Goal: Task Accomplishment & Management: Manage account settings

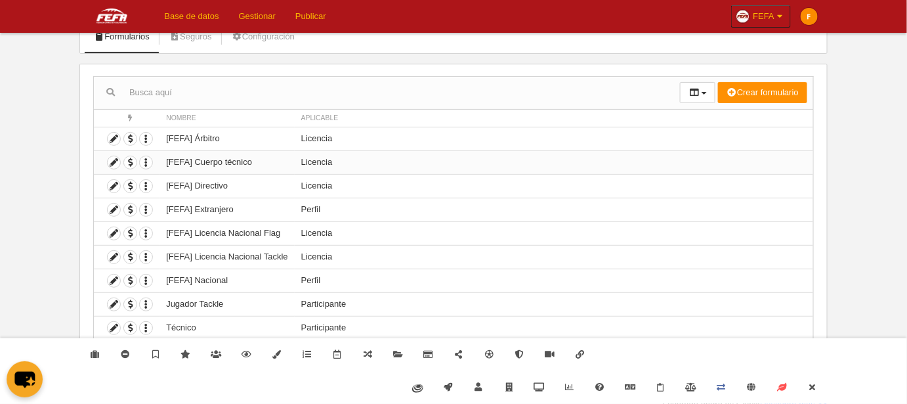
scroll to position [93, 0]
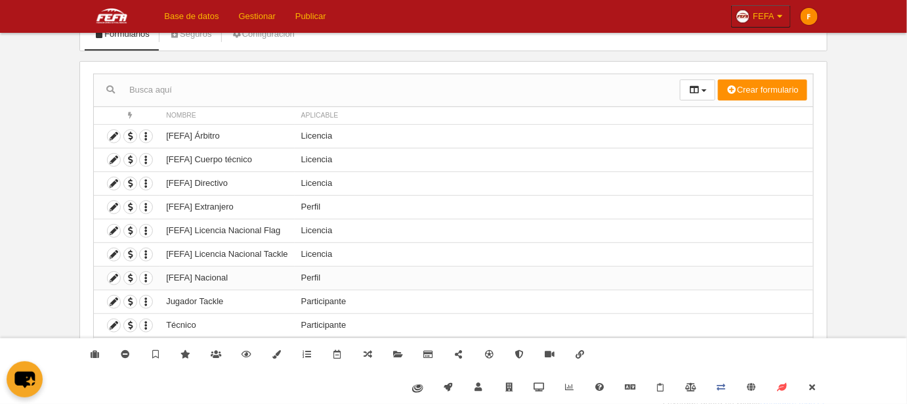
click at [184, 276] on td "[FEFA] Nacional" at bounding box center [226, 278] width 135 height 24
click at [112, 278] on icon at bounding box center [114, 278] width 12 height 12
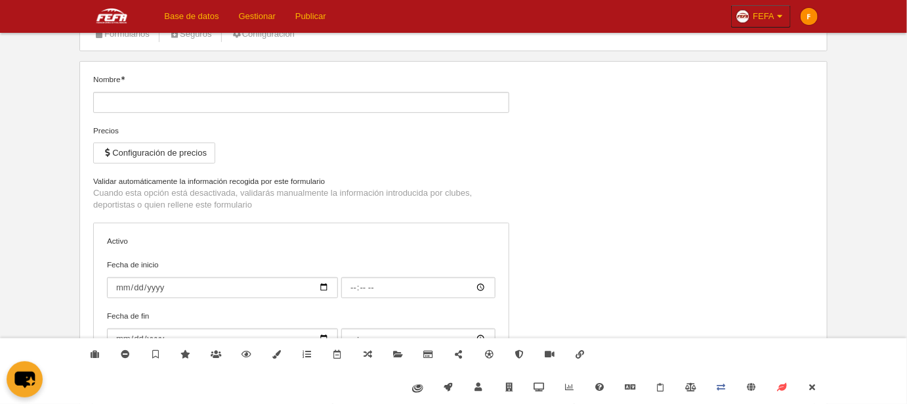
type input "[FEFA] Nacional"
checkbox input "true"
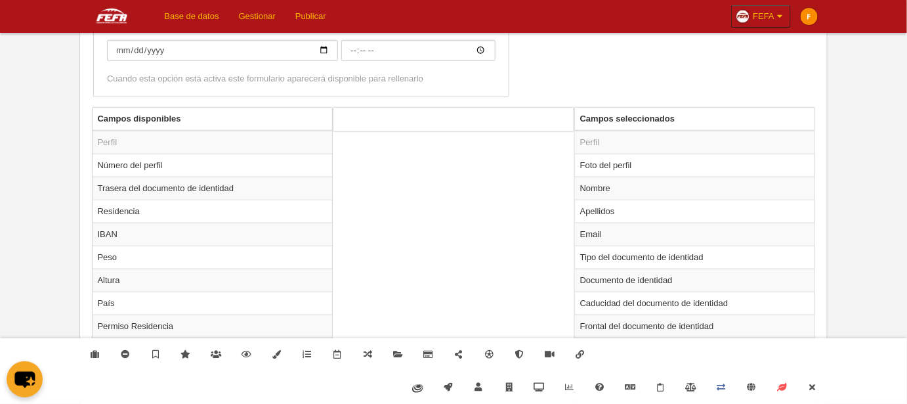
scroll to position [390, 0]
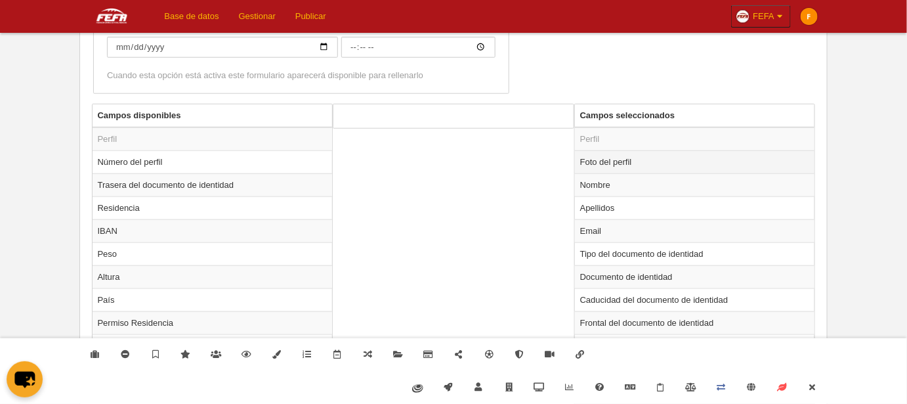
click at [621, 162] on td "Foto del perfil" at bounding box center [695, 161] width 240 height 23
radio input "true"
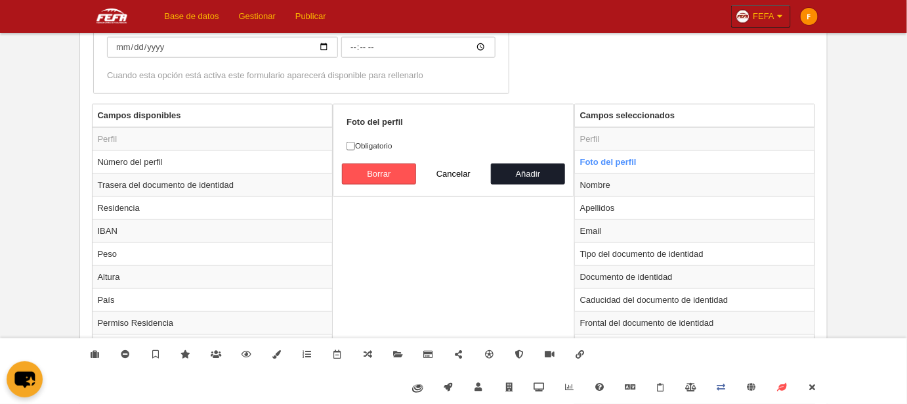
click at [378, 146] on label "Obligatorio" at bounding box center [453, 146] width 214 height 12
click at [355, 146] on input "Obligatorio" at bounding box center [350, 146] width 9 height 9
checkbox input "true"
click at [545, 173] on button "Añadir" at bounding box center [528, 173] width 75 height 21
radio input "false"
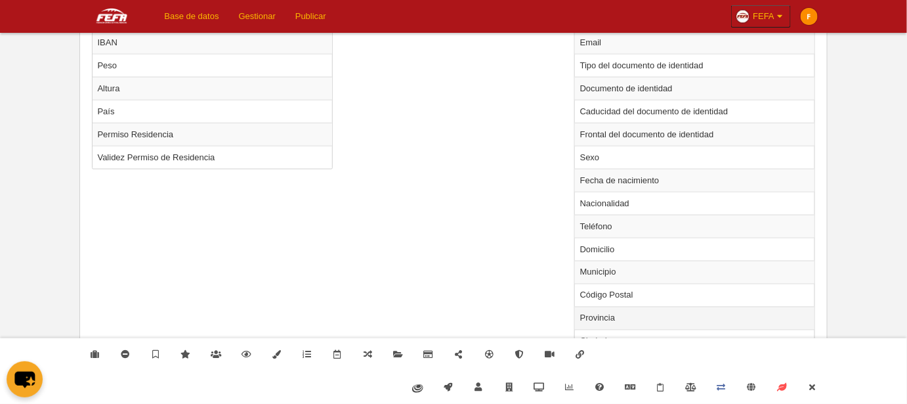
scroll to position [598, 0]
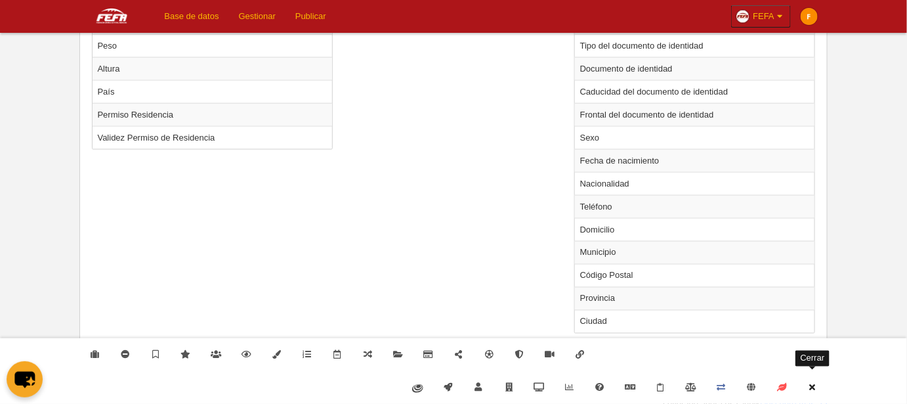
click at [812, 388] on icon at bounding box center [812, 387] width 10 height 9
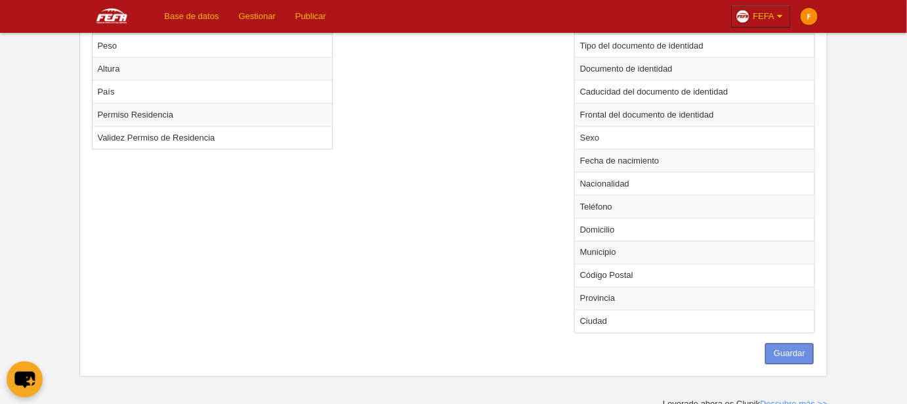
click at [793, 357] on button "Guardar" at bounding box center [789, 353] width 49 height 21
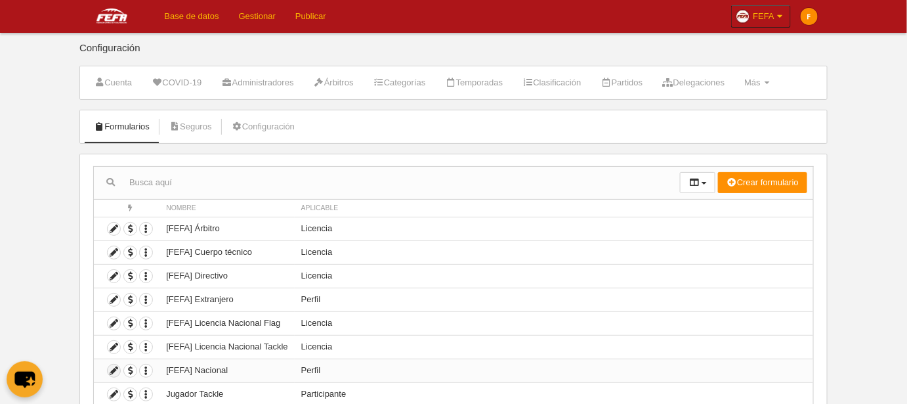
click at [113, 370] on icon at bounding box center [114, 370] width 12 height 12
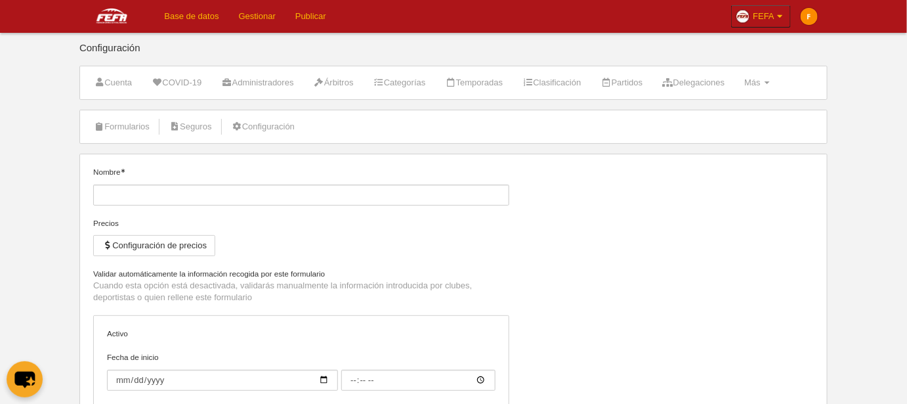
type input "[FEFA] Nacional"
checkbox input "true"
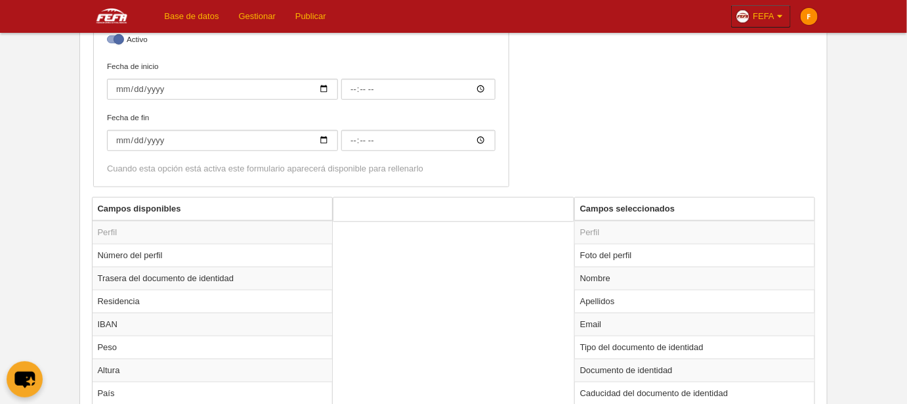
scroll to position [298, 0]
click at [610, 254] on td "Foto del perfil" at bounding box center [695, 254] width 240 height 23
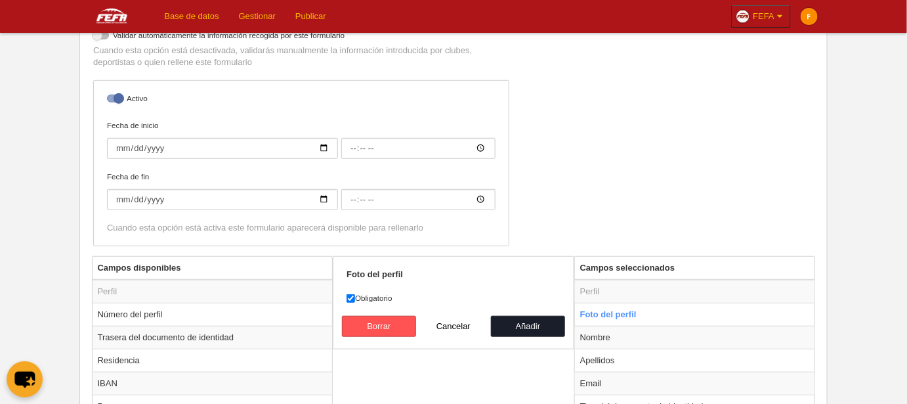
scroll to position [358, 0]
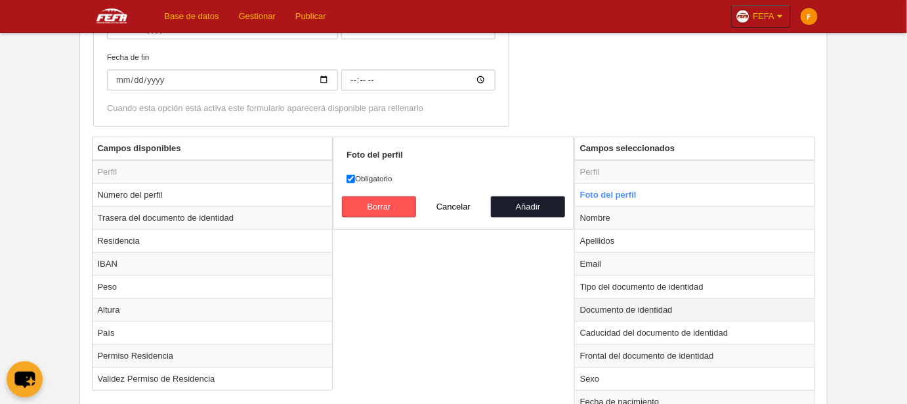
click at [602, 304] on td "Documento de identidad" at bounding box center [695, 309] width 240 height 23
radio input "false"
click at [622, 331] on td "Caducidad del documento de identidad" at bounding box center [695, 332] width 240 height 23
radio input "false"
click at [625, 346] on td "Frontal del documento de identidad" at bounding box center [695, 355] width 240 height 23
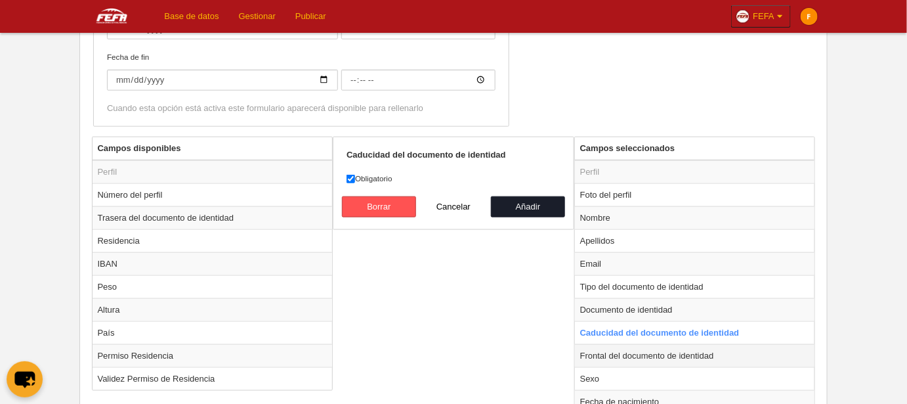
radio input "false"
radio input "true"
click at [630, 308] on td "Documento de identidad" at bounding box center [695, 309] width 240 height 23
radio input "true"
click at [631, 285] on td "Tipo del documento de identidad" at bounding box center [695, 286] width 240 height 23
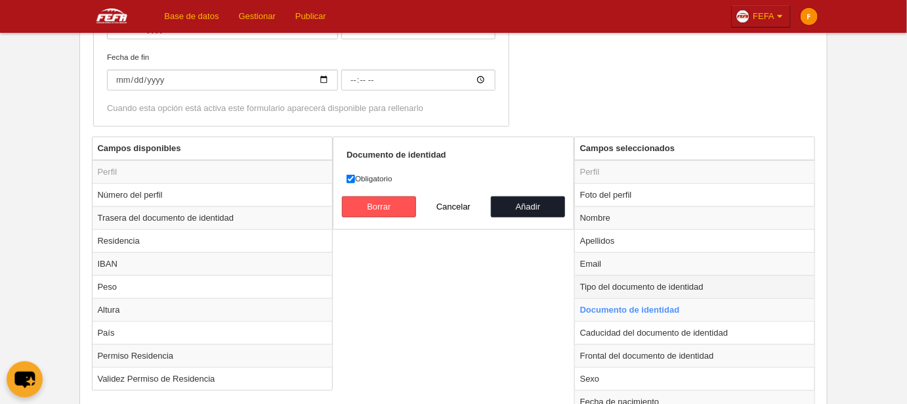
radio input "true"
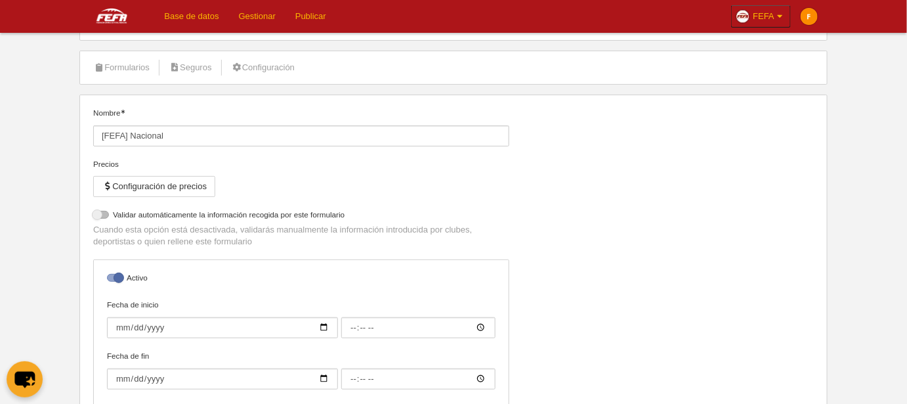
scroll to position [0, 0]
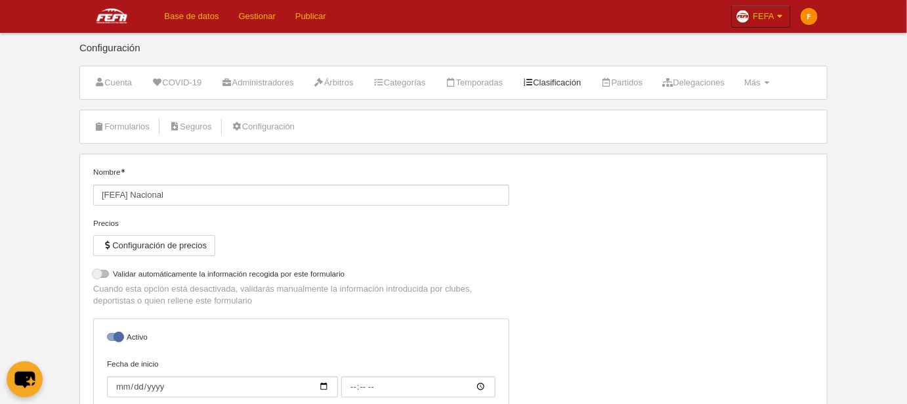
click at [570, 87] on link "Clasificación" at bounding box center [551, 83] width 73 height 20
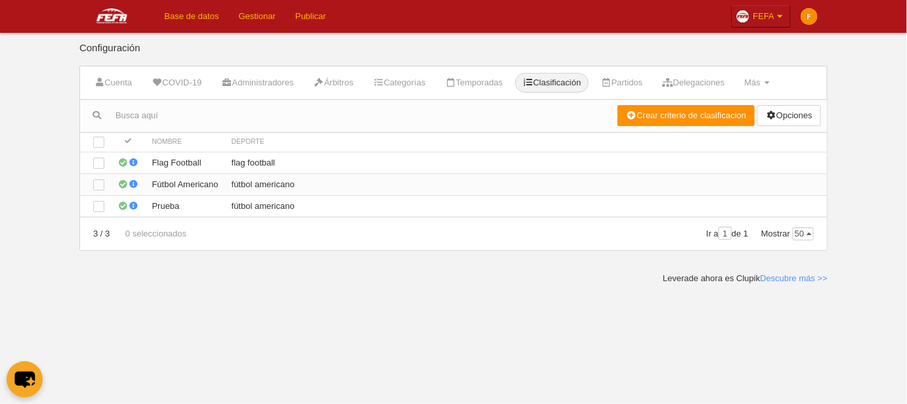
click at [259, 182] on td "fútbol americano" at bounding box center [526, 184] width 602 height 22
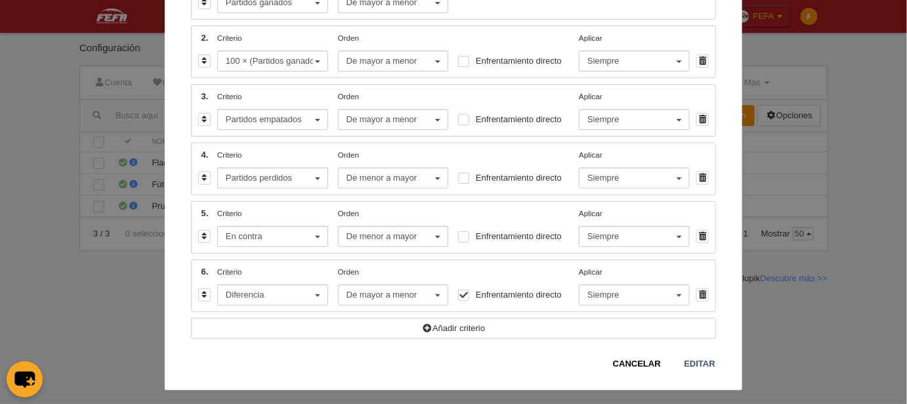
scroll to position [243, 0]
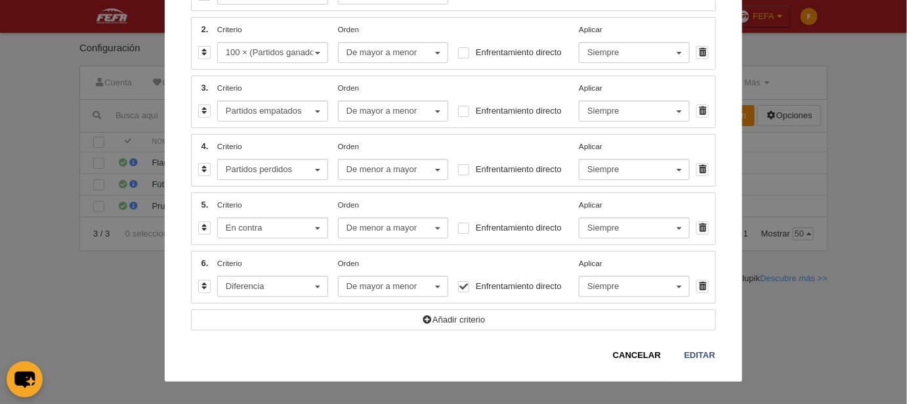
click at [262, 283] on span "Diferencia" at bounding box center [269, 286] width 87 height 12
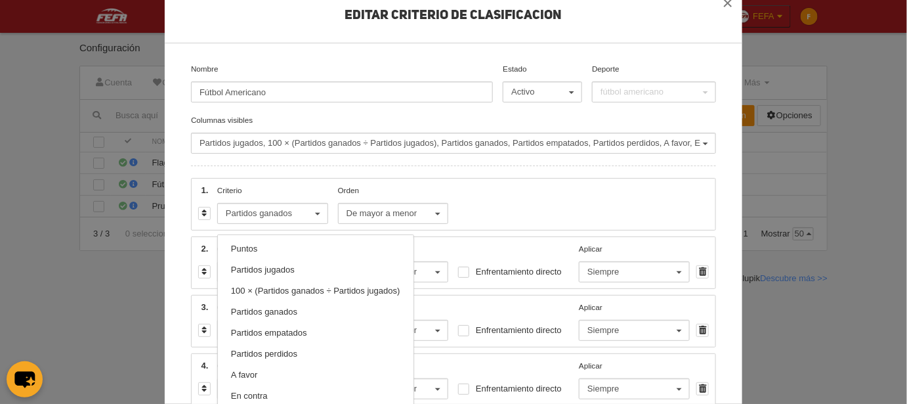
scroll to position [0, 0]
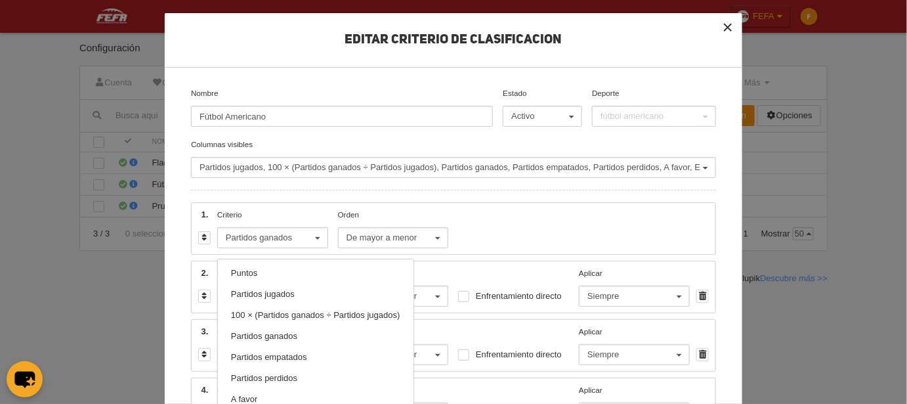
click at [717, 31] on button "×" at bounding box center [727, 27] width 29 height 29
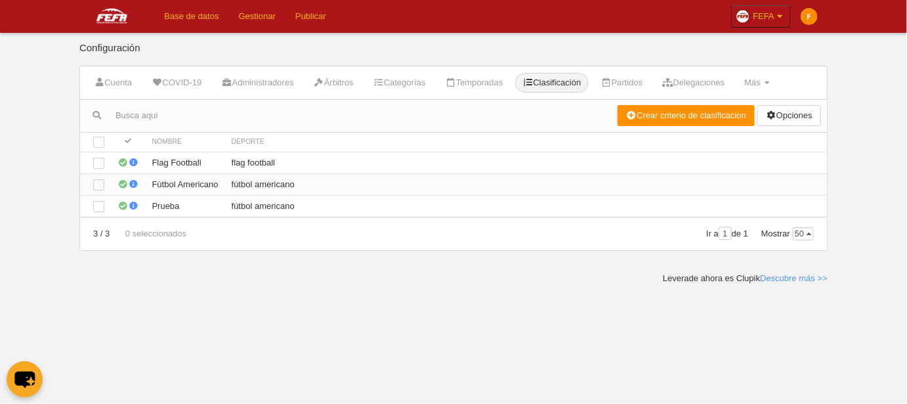
click at [255, 191] on td "fútbol americano" at bounding box center [526, 184] width 602 height 22
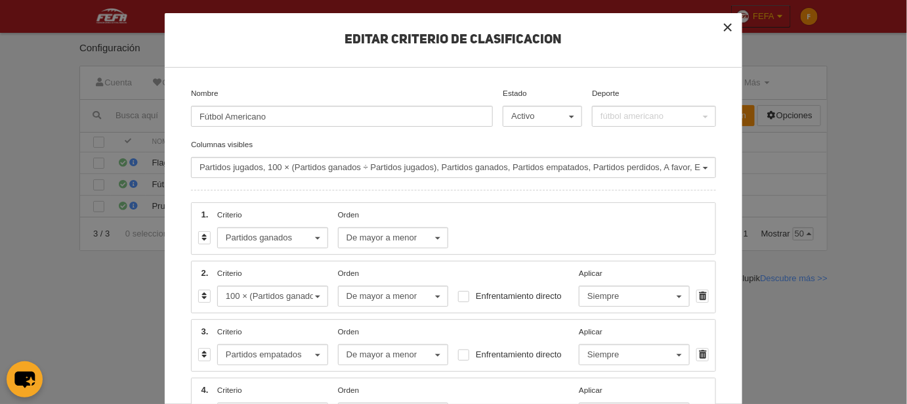
click at [726, 28] on button "×" at bounding box center [727, 27] width 29 height 29
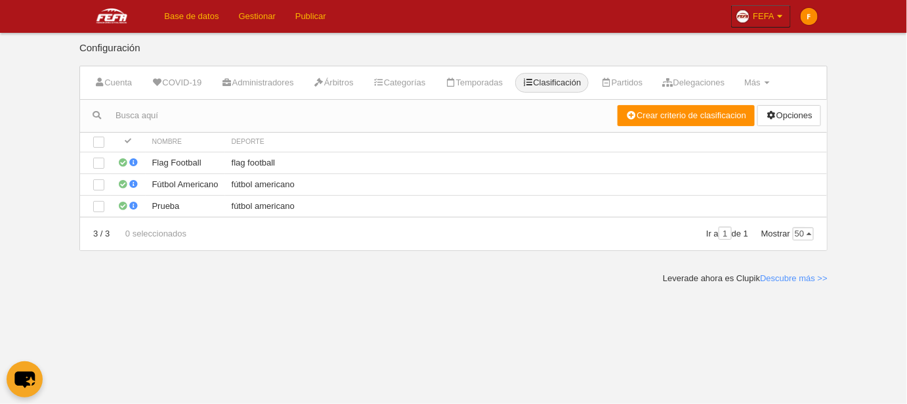
click at [251, 24] on link "Gestionar" at bounding box center [257, 16] width 56 height 33
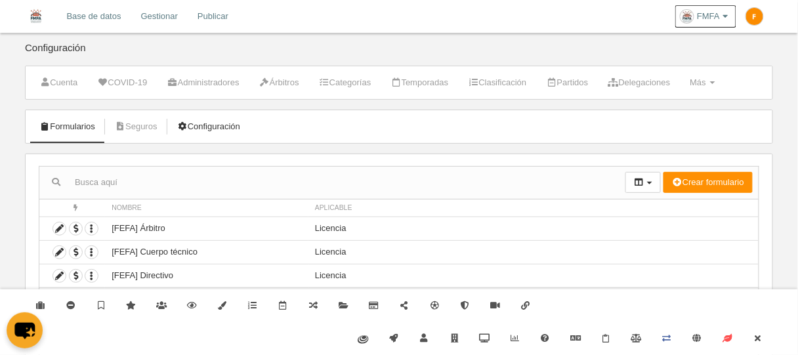
click at [221, 131] on link "Configuración" at bounding box center [208, 127] width 77 height 20
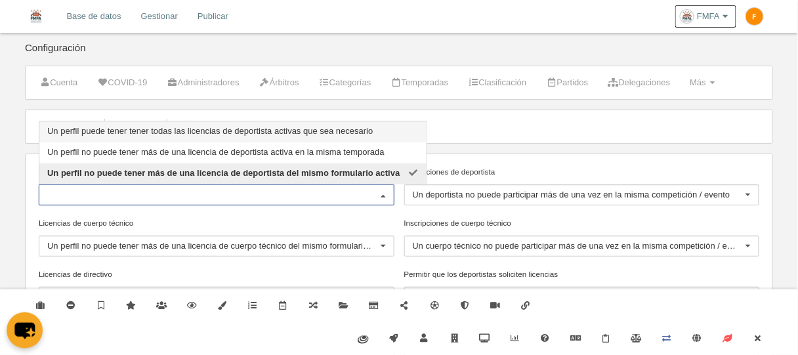
click at [455, 102] on div "Cuenta COVID-19 Administradores Árbitros Categorías Temporadas Clasificación Pa…" at bounding box center [399, 244] width 748 height 356
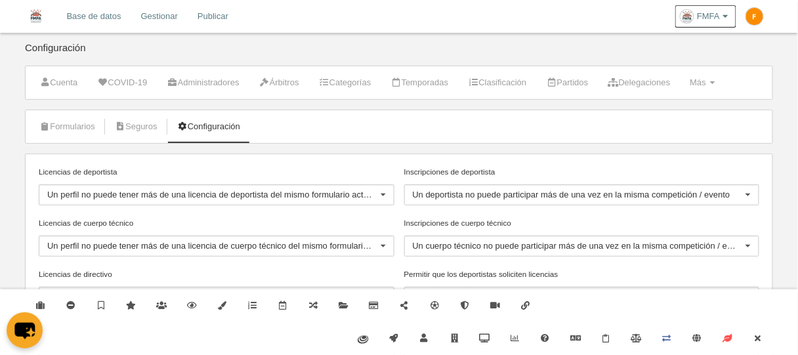
click at [115, 21] on link "Base de datos" at bounding box center [93, 16] width 74 height 33
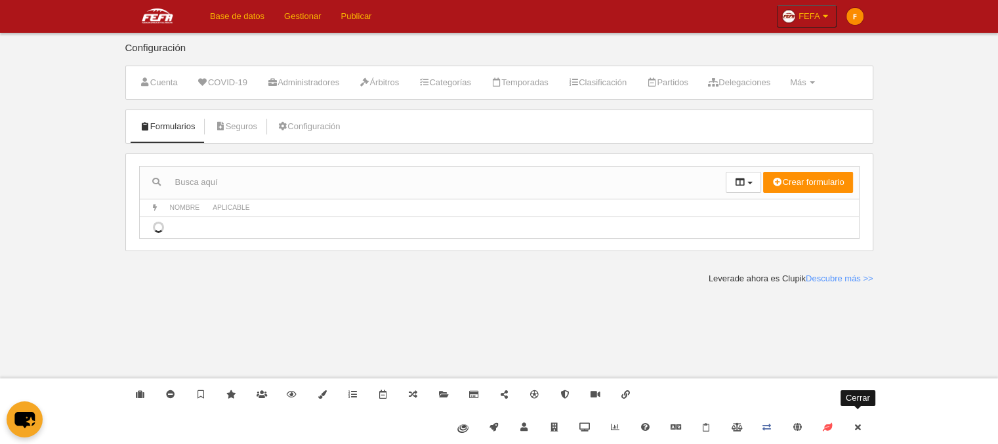
click at [858, 427] on icon at bounding box center [857, 427] width 10 height 9
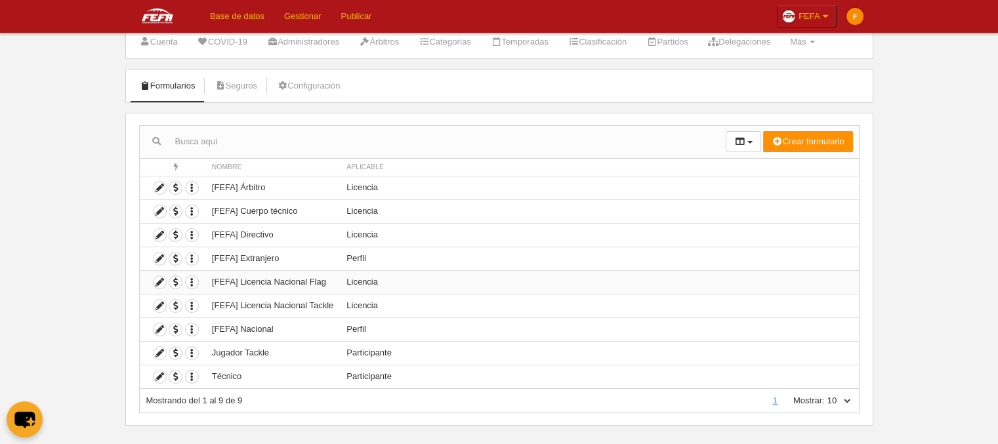
scroll to position [52, 0]
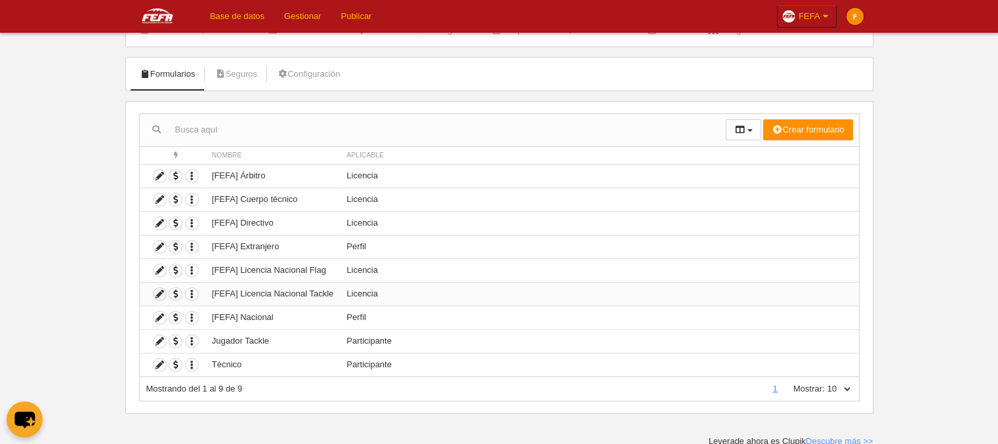
click at [160, 293] on icon at bounding box center [160, 294] width 12 height 12
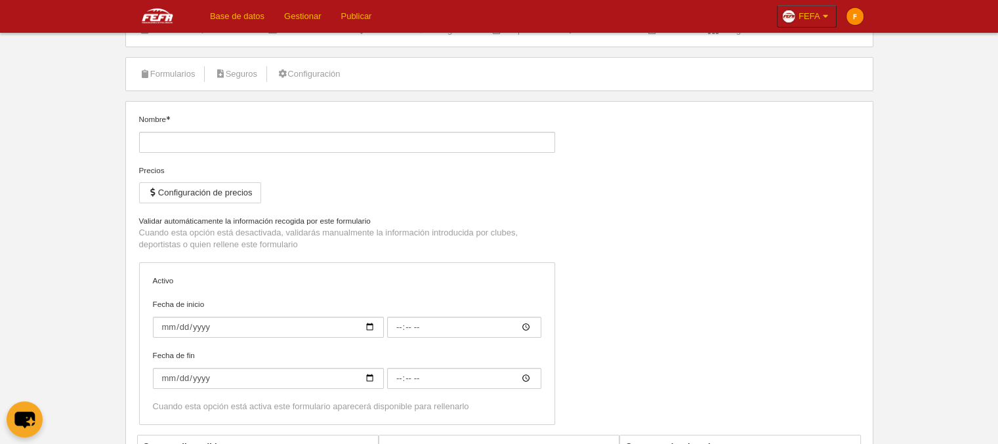
type input "[FEFA] Licencia Nacional Tackle"
checkbox input "true"
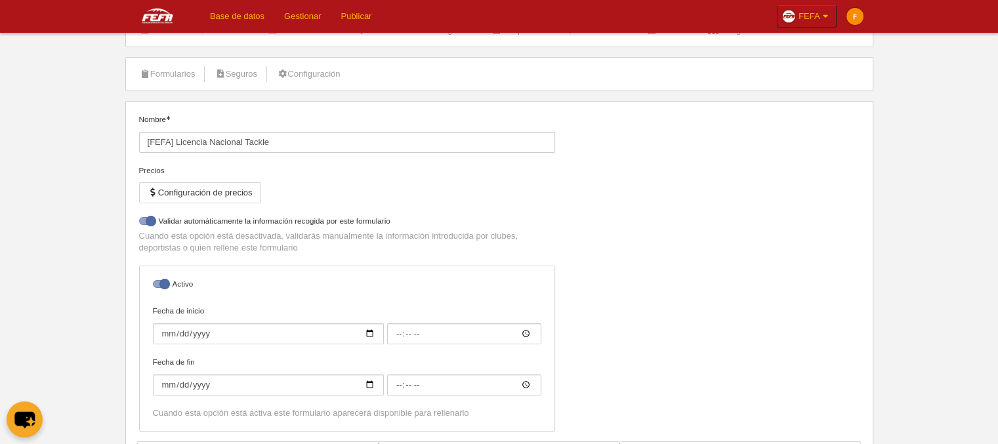
select select "selected"
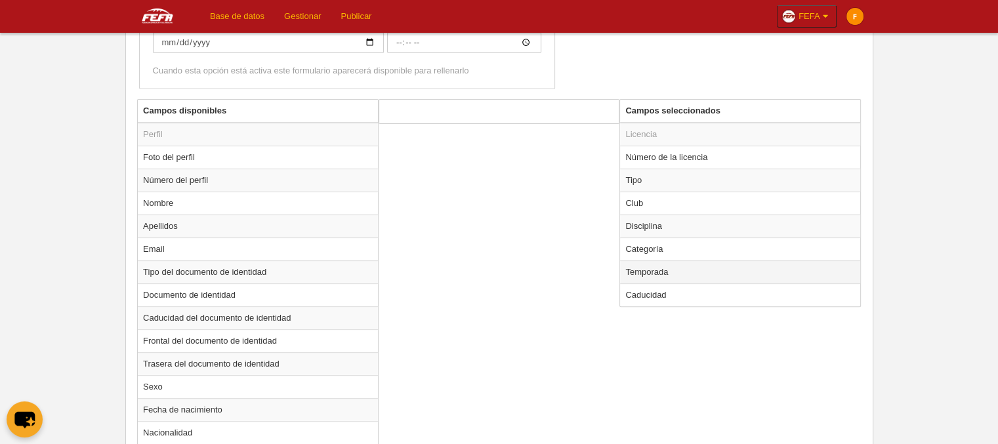
scroll to position [446, 0]
click at [661, 255] on td "Categoría" at bounding box center [740, 249] width 240 height 23
radio input "true"
